Goal: Task Accomplishment & Management: Manage account settings

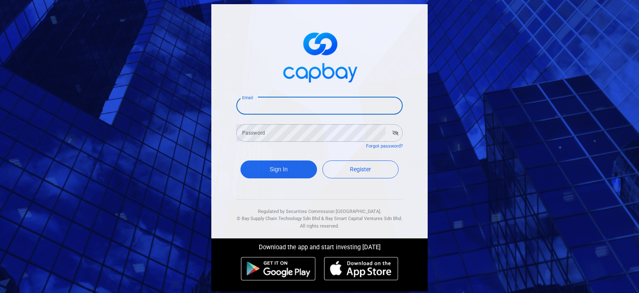
click at [270, 104] on input "Email" at bounding box center [319, 105] width 166 height 17
type input "[EMAIL_ADDRESS][DOMAIN_NAME]"
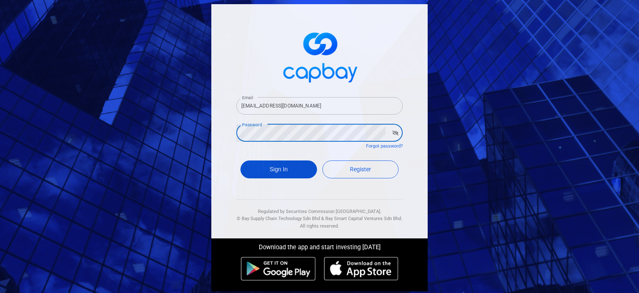
click at [266, 166] on button "Sign In" at bounding box center [279, 169] width 77 height 18
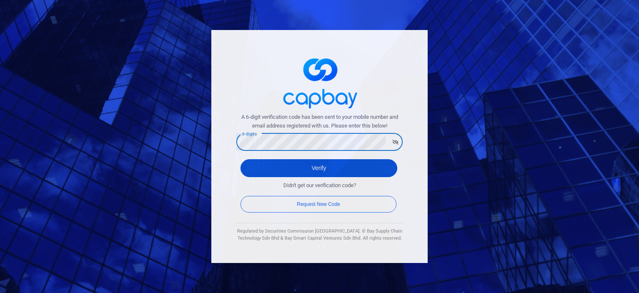
click at [287, 169] on button "Verify" at bounding box center [319, 168] width 157 height 18
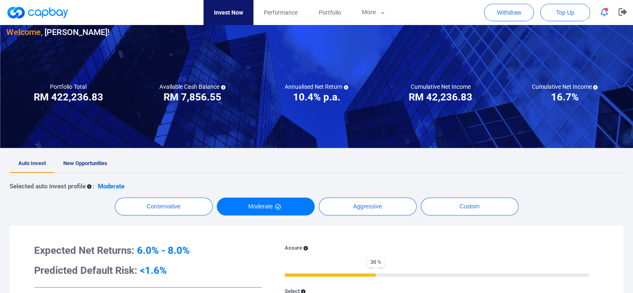
scroll to position [42, 0]
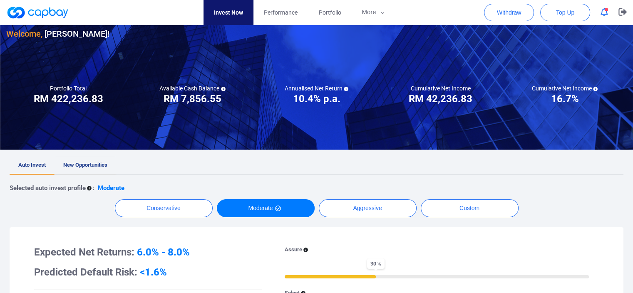
click at [93, 163] on span "New Opportunities" at bounding box center [85, 164] width 44 height 6
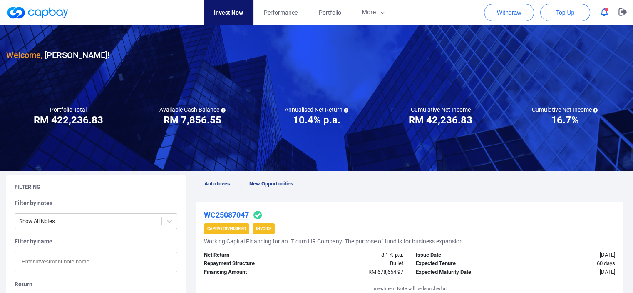
click at [217, 185] on span "Auto Invest" at bounding box center [217, 183] width 27 height 6
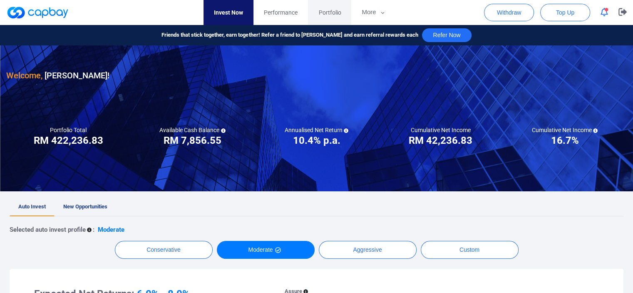
click at [331, 14] on span "Portfolio" at bounding box center [329, 12] width 22 height 9
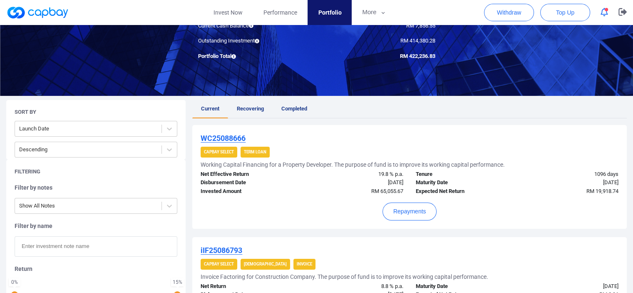
scroll to position [125, 0]
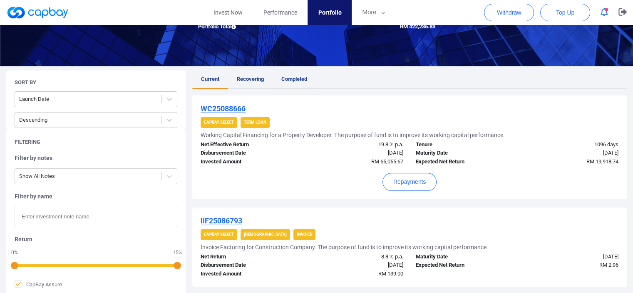
click at [297, 82] on span "Completed" at bounding box center [294, 79] width 26 height 6
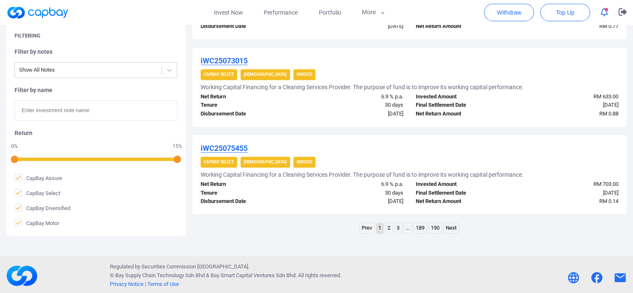
scroll to position [874, 0]
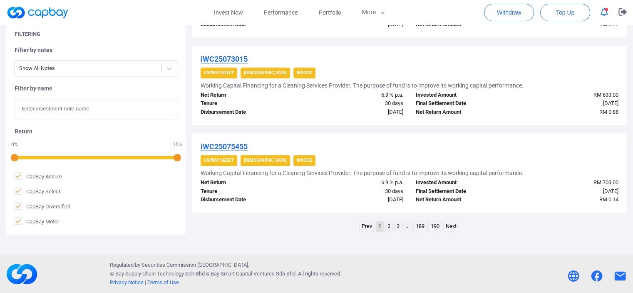
click at [388, 227] on link "2" at bounding box center [388, 226] width 7 height 10
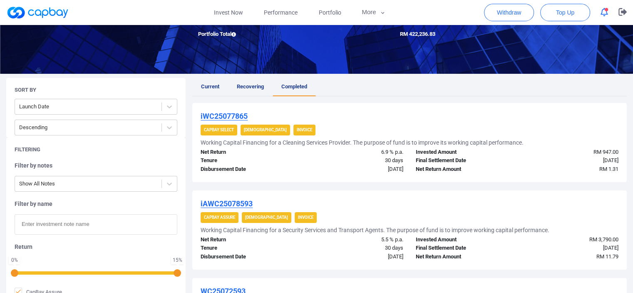
scroll to position [108, 0]
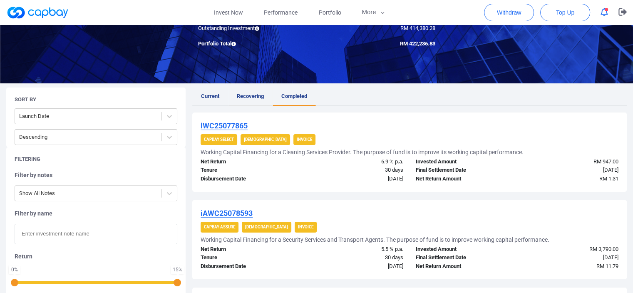
click at [250, 97] on span "Recovering" at bounding box center [250, 96] width 27 height 6
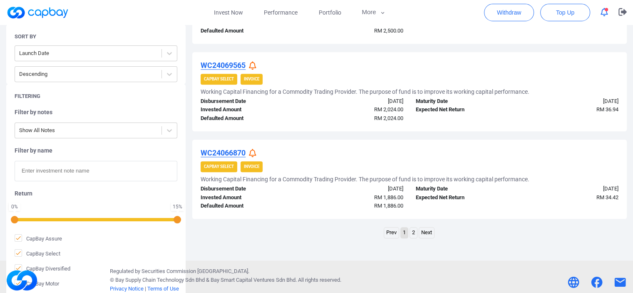
scroll to position [874, 0]
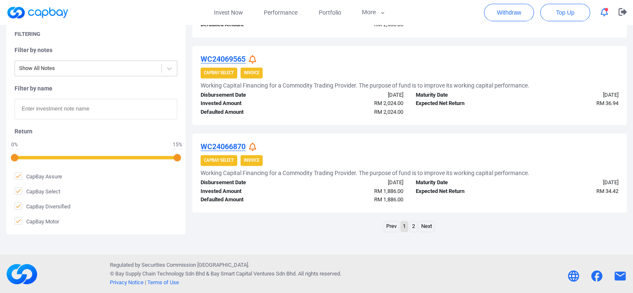
click at [414, 226] on link "2" at bounding box center [413, 226] width 7 height 10
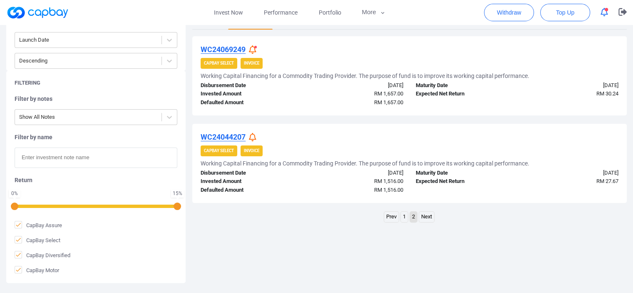
scroll to position [191, 0]
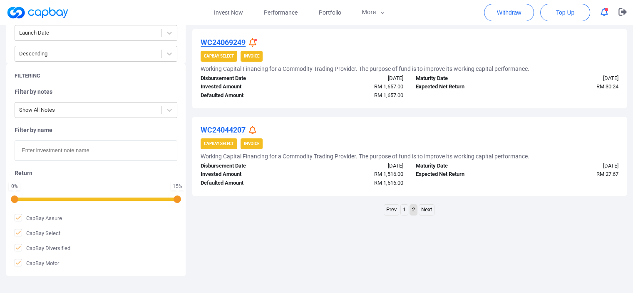
click at [402, 208] on link "1" at bounding box center [404, 209] width 7 height 10
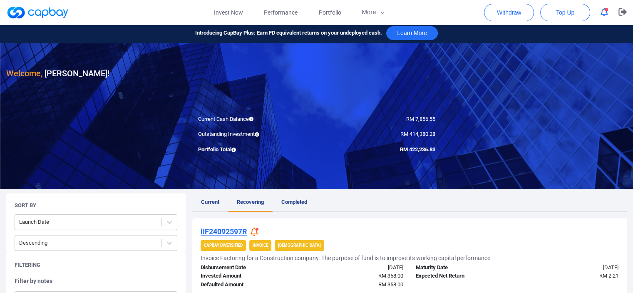
scroll to position [0, 0]
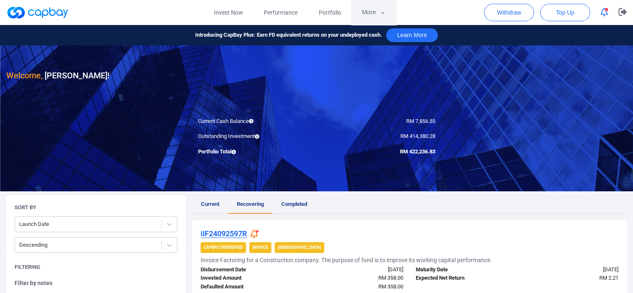
click at [382, 12] on icon "button" at bounding box center [383, 12] width 6 height 7
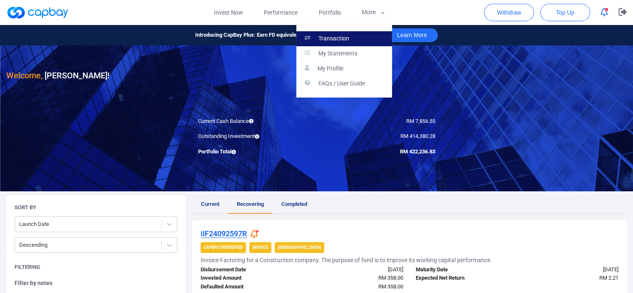
click at [332, 37] on p "Transaction" at bounding box center [333, 38] width 31 height 7
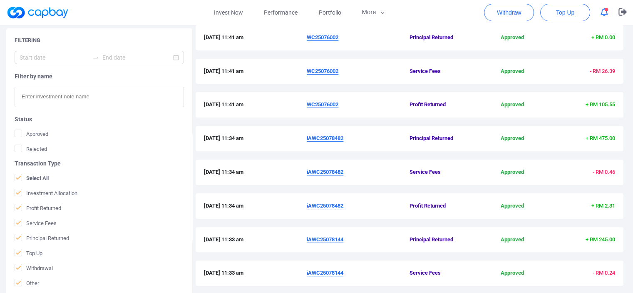
scroll to position [300, 0]
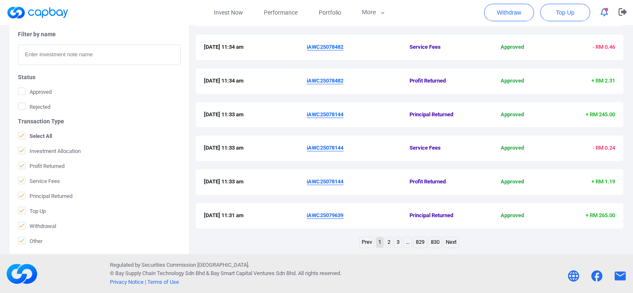
click at [387, 242] on link "2" at bounding box center [388, 242] width 7 height 10
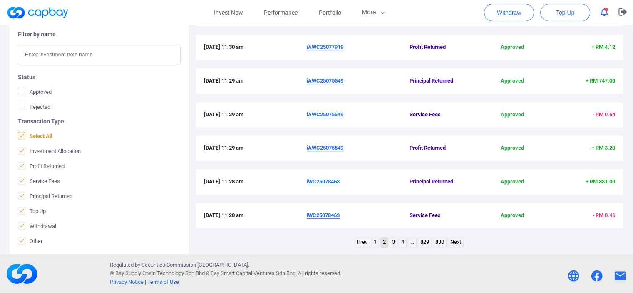
click at [22, 134] on icon at bounding box center [21, 135] width 7 height 7
click at [0, 0] on input "Select All" at bounding box center [0, 0] width 0 height 0
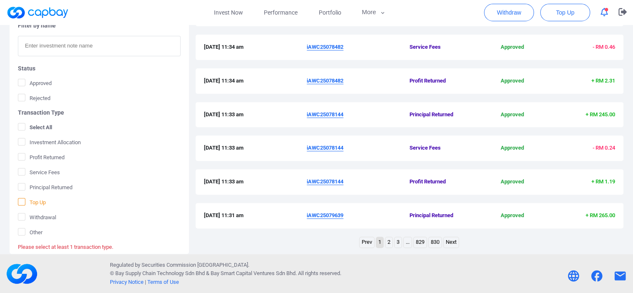
click at [23, 203] on icon at bounding box center [21, 201] width 7 height 7
click at [0, 0] on input "Top Up" at bounding box center [0, 0] width 0 height 0
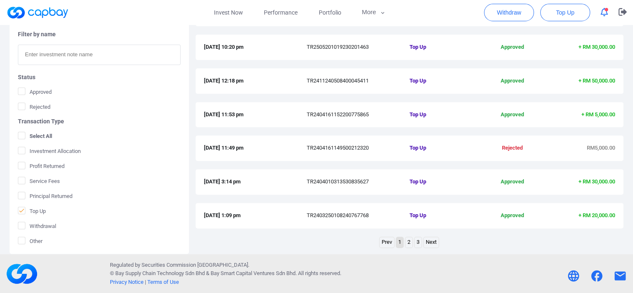
click at [419, 243] on link "3" at bounding box center [417, 242] width 7 height 10
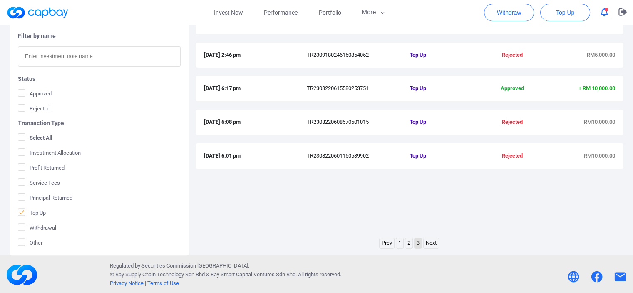
scroll to position [192, 0]
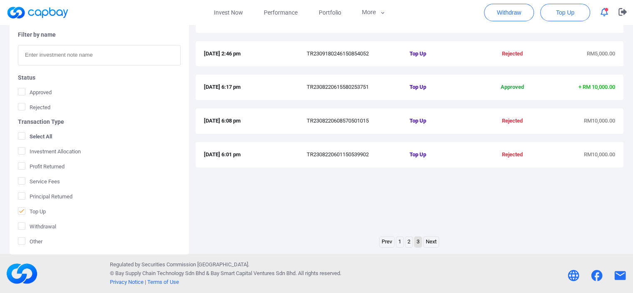
click at [431, 244] on link "Next" at bounding box center [431, 241] width 15 height 10
click at [408, 243] on link "2" at bounding box center [408, 241] width 7 height 10
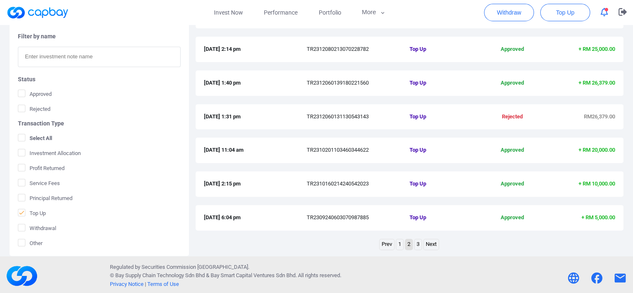
scroll to position [300, 0]
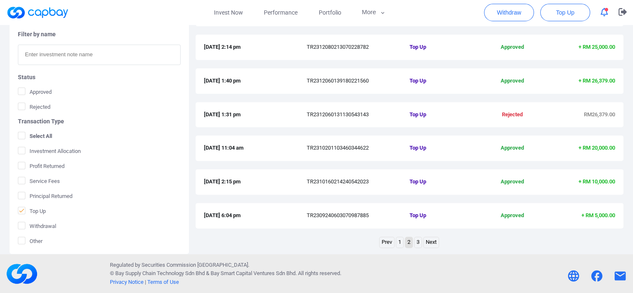
click at [416, 241] on link "3" at bounding box center [417, 242] width 7 height 10
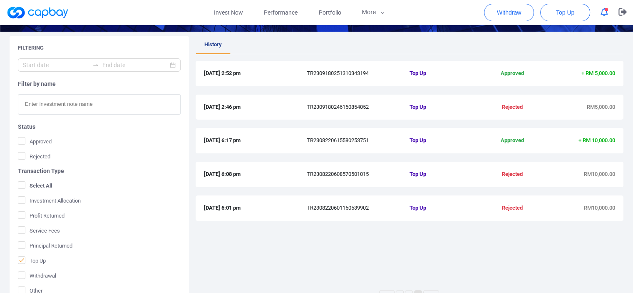
scroll to position [151, 0]
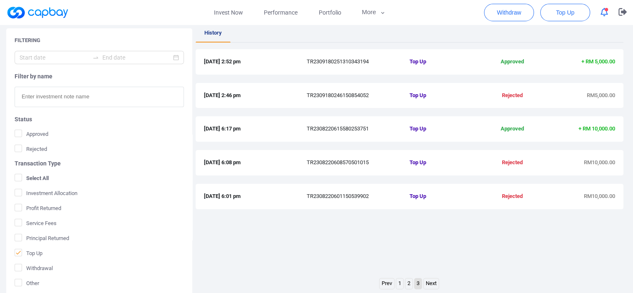
click at [400, 282] on link "1" at bounding box center [399, 283] width 7 height 10
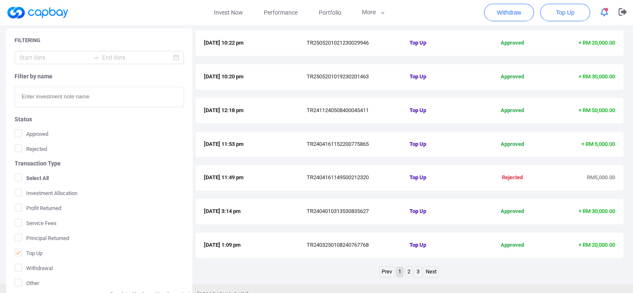
scroll to position [275, 0]
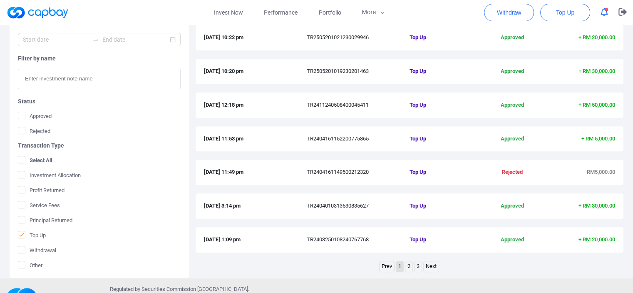
click at [418, 266] on link "3" at bounding box center [417, 266] width 7 height 10
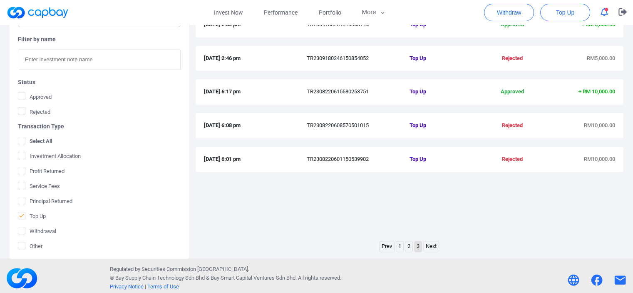
scroll to position [192, 0]
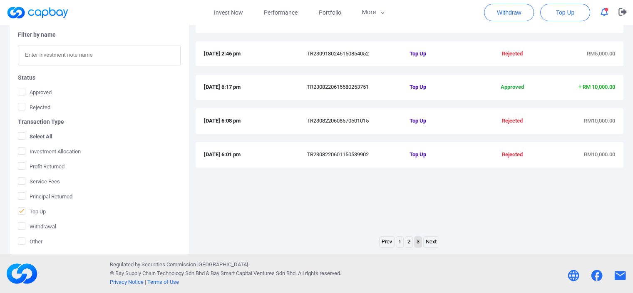
click at [409, 241] on link "2" at bounding box center [408, 241] width 7 height 10
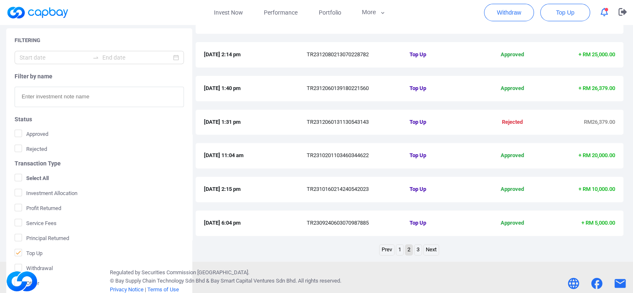
scroll to position [300, 0]
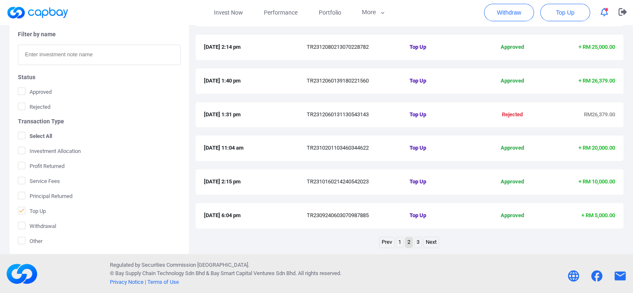
click at [398, 239] on link "1" at bounding box center [399, 242] width 7 height 10
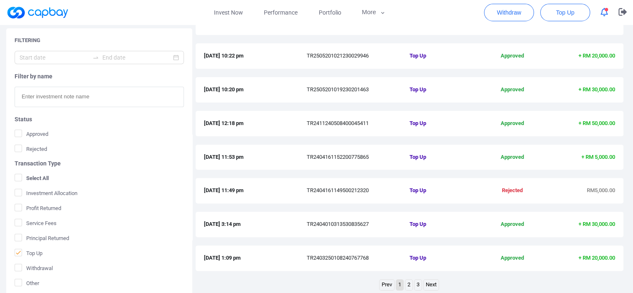
scroll to position [258, 0]
click at [41, 269] on span "Withdrawal" at bounding box center [34, 267] width 38 height 8
click at [0, 0] on input "Withdrawal" at bounding box center [0, 0] width 0 height 0
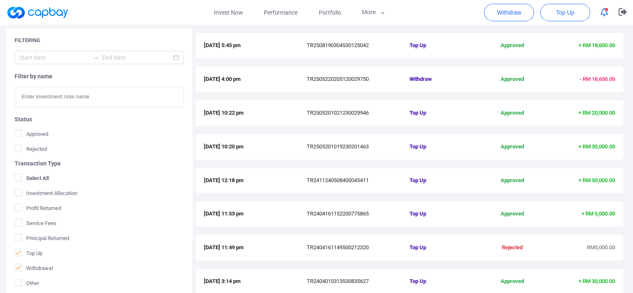
scroll to position [192, 0]
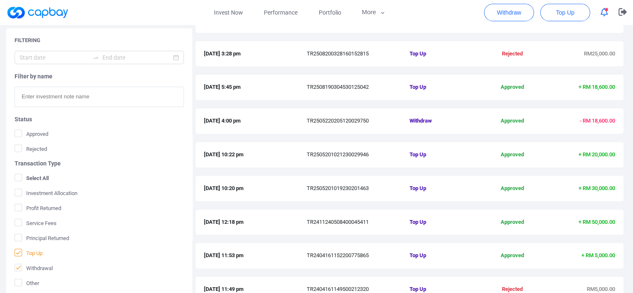
click at [20, 252] on icon at bounding box center [18, 252] width 7 height 7
click at [0, 0] on input "Top Up" at bounding box center [0, 0] width 0 height 0
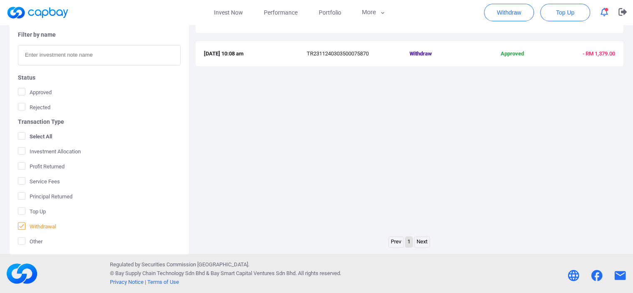
click at [21, 225] on icon at bounding box center [21, 225] width 7 height 7
click at [0, 0] on input "Withdrawal" at bounding box center [0, 0] width 0 height 0
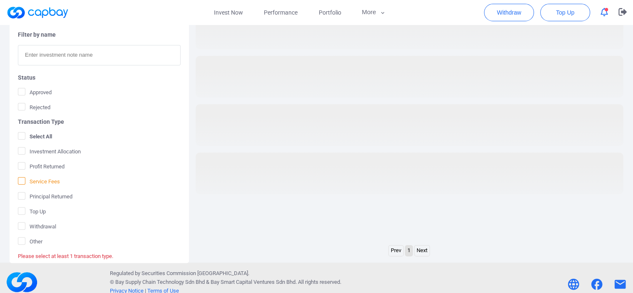
click at [22, 181] on icon at bounding box center [21, 180] width 7 height 7
click at [0, 0] on input "Service Fees" at bounding box center [0, 0] width 0 height 0
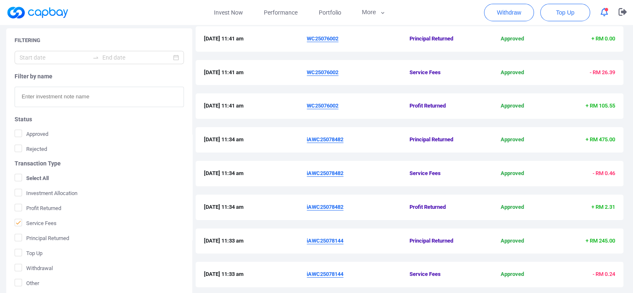
scroll to position [175, 0]
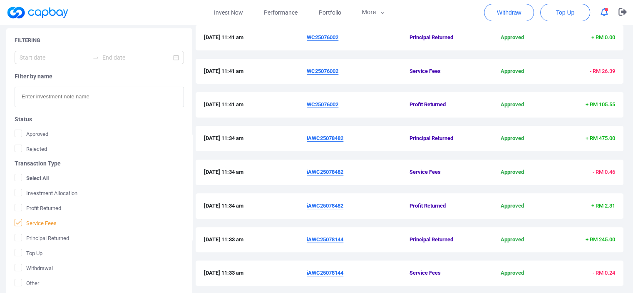
click at [17, 223] on icon at bounding box center [18, 222] width 5 height 4
click at [0, 0] on input "Service Fees" at bounding box center [0, 0] width 0 height 0
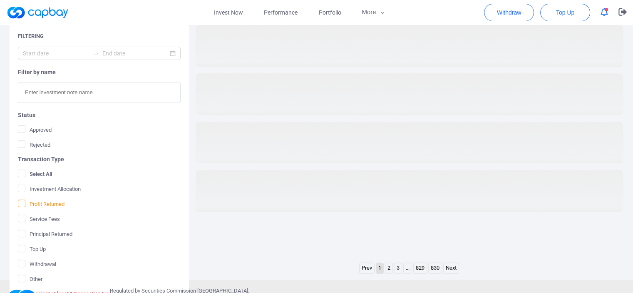
click at [22, 203] on icon at bounding box center [21, 203] width 7 height 7
click at [0, 0] on input "Profit Returned" at bounding box center [0, 0] width 0 height 0
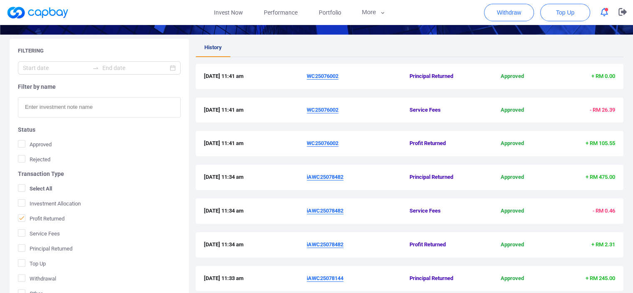
scroll to position [135, 0]
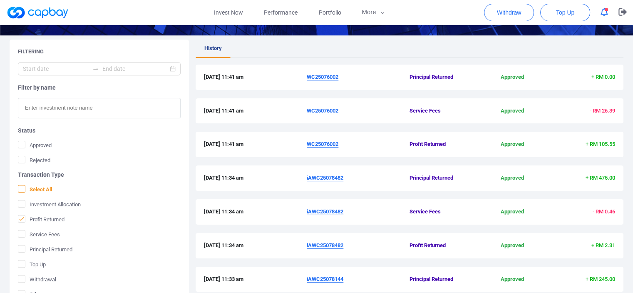
click at [20, 188] on icon at bounding box center [21, 188] width 7 height 7
click at [0, 0] on input "Select All" at bounding box center [0, 0] width 0 height 0
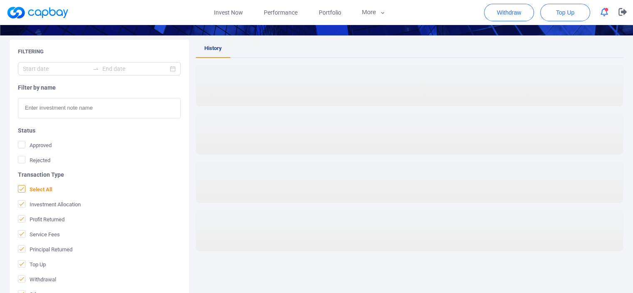
click at [21, 188] on icon at bounding box center [21, 188] width 7 height 7
click at [0, 0] on input "Select All" at bounding box center [0, 0] width 0 height 0
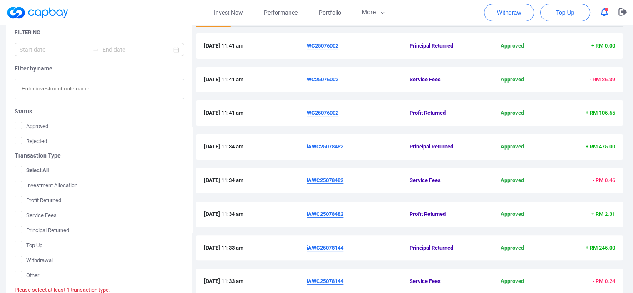
scroll to position [175, 0]
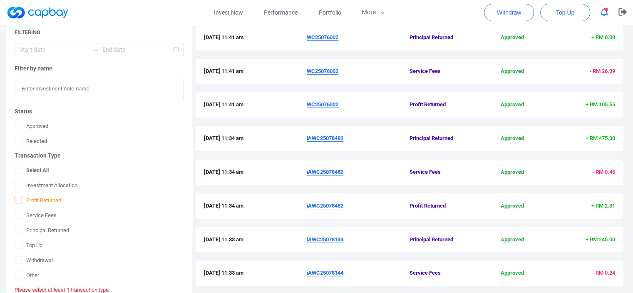
click at [17, 200] on icon at bounding box center [18, 199] width 5 height 4
click at [0, 0] on input "Profit Returned" at bounding box center [0, 0] width 0 height 0
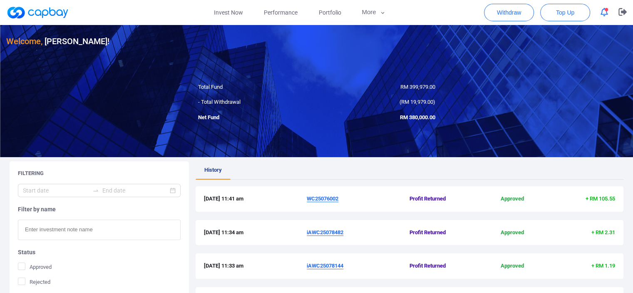
scroll to position [0, 0]
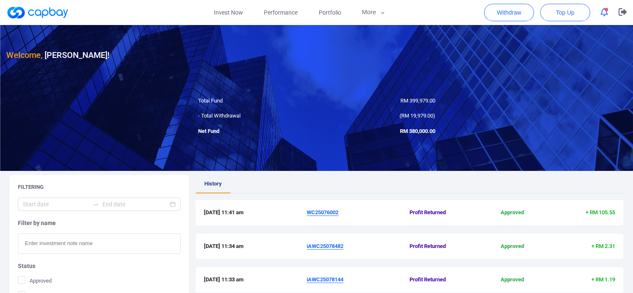
click at [216, 97] on div "Total Fund" at bounding box center [254, 101] width 125 height 9
click at [624, 13] on icon "button" at bounding box center [622, 11] width 8 height 7
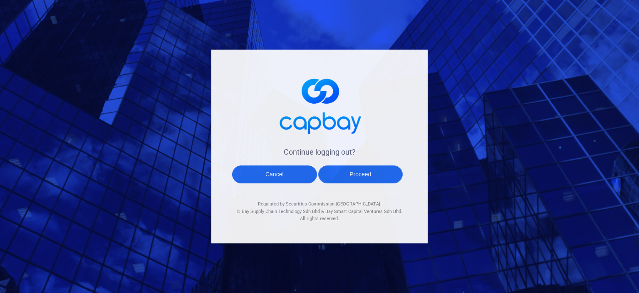
click at [370, 179] on button "Proceed" at bounding box center [360, 174] width 85 height 18
